Goal: Task Accomplishment & Management: Manage account settings

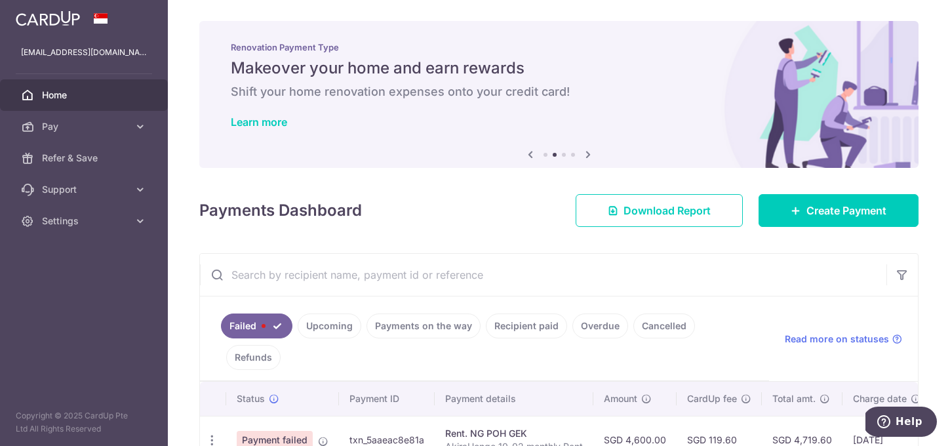
scroll to position [50, 0]
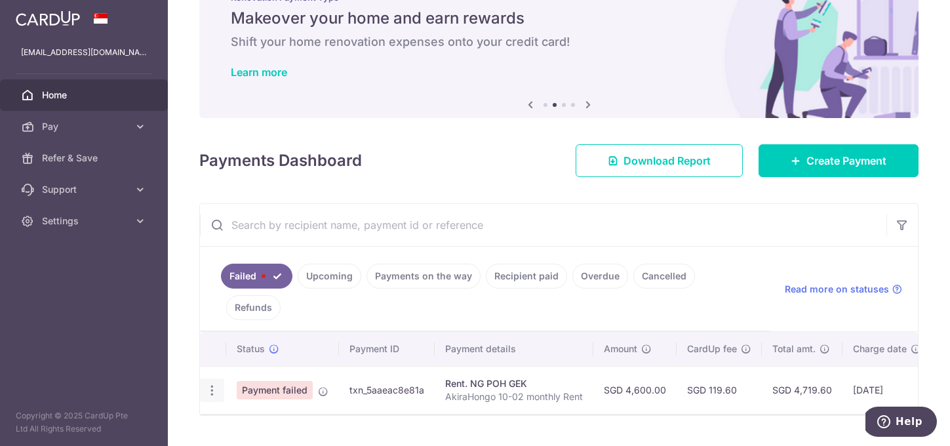
click at [208, 383] on icon "button" at bounding box center [212, 390] width 14 height 14
click at [233, 410] on link "Update payment" at bounding box center [269, 425] width 136 height 31
click at [216, 383] on icon "button" at bounding box center [212, 390] width 14 height 14
click at [235, 410] on link "Update payment" at bounding box center [269, 425] width 136 height 31
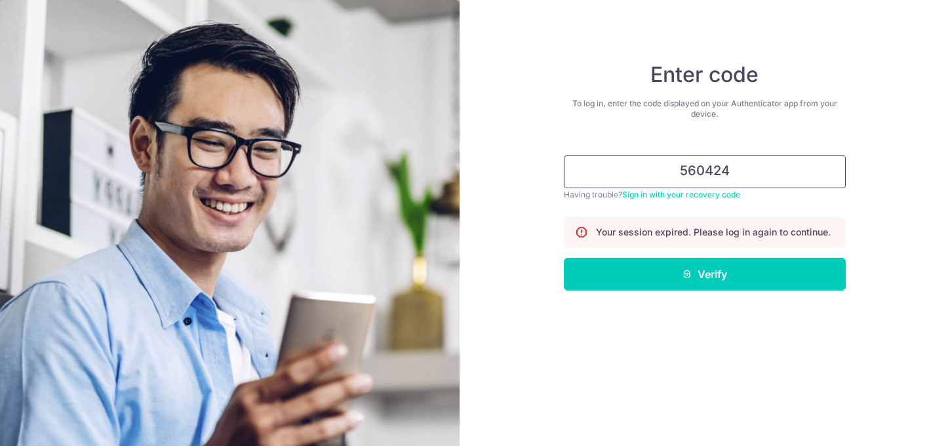
type input "560424"
click at [564, 258] on button "Verify" at bounding box center [705, 274] width 282 height 33
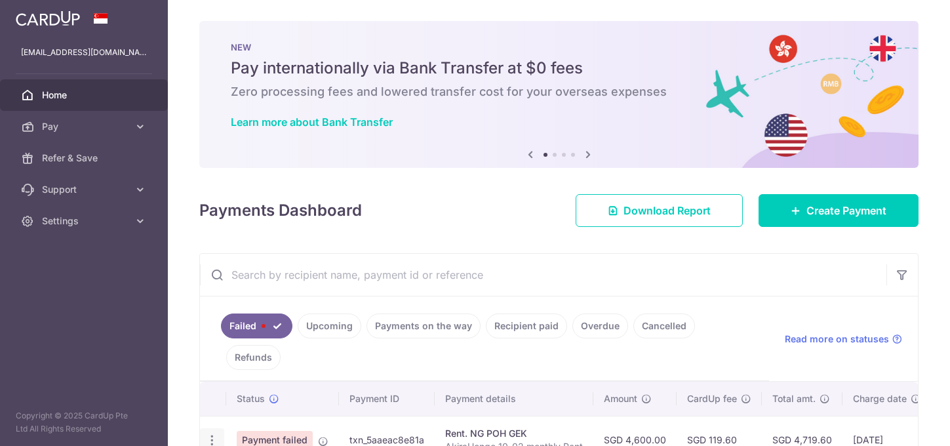
click at [210, 433] on icon "button" at bounding box center [212, 440] width 14 height 14
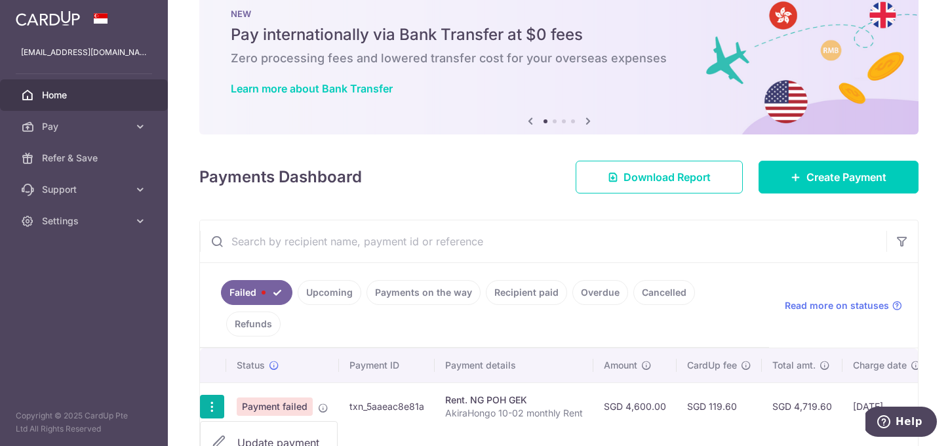
scroll to position [47, 0]
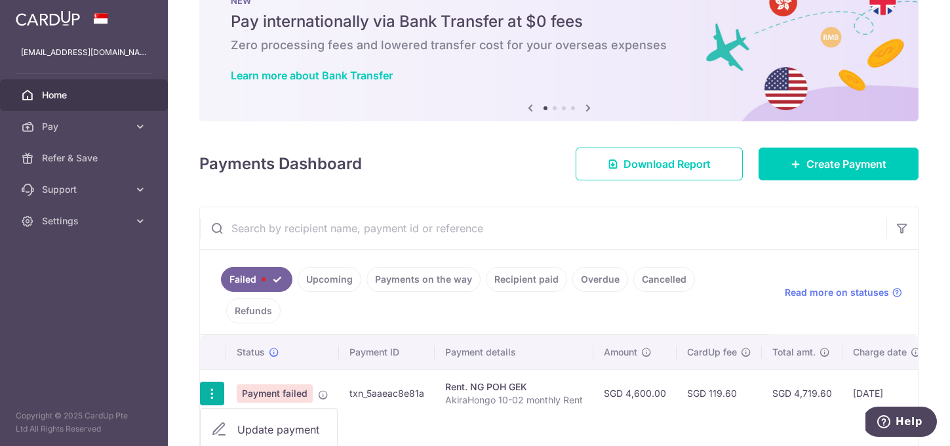
click at [250, 421] on span "Update payment" at bounding box center [281, 429] width 89 height 16
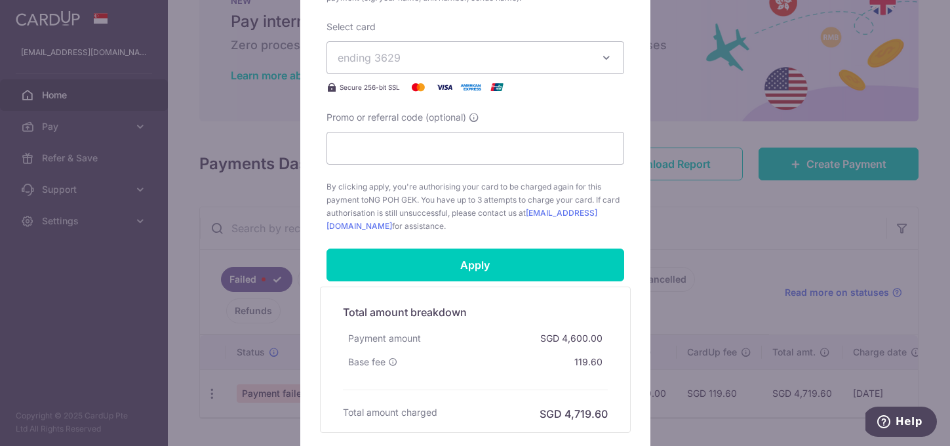
scroll to position [615, 0]
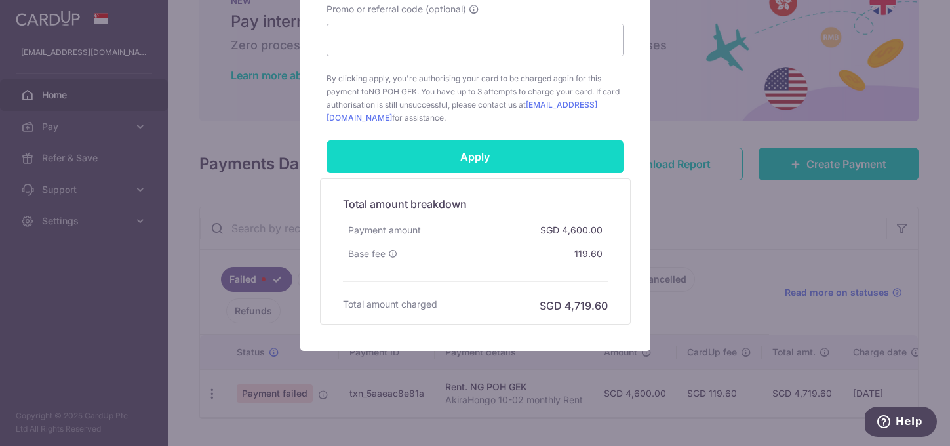
click at [490, 158] on input "Apply" at bounding box center [475, 156] width 298 height 33
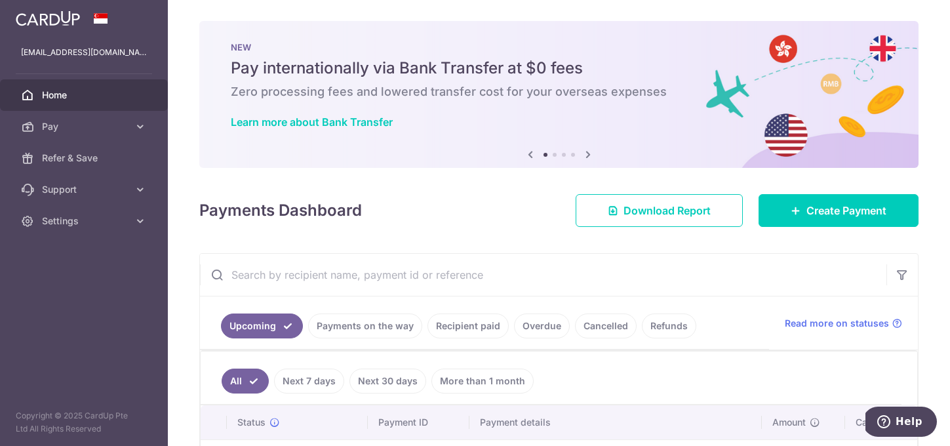
scroll to position [286, 0]
